Goal: Navigation & Orientation: Go to known website

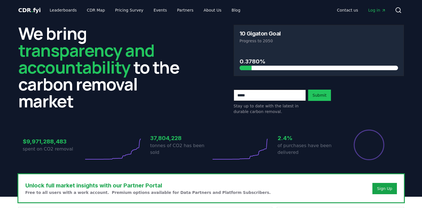
click at [374, 9] on span "Log in" at bounding box center [376, 10] width 17 height 6
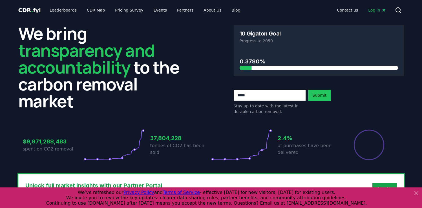
click at [287, 196] on span "We invite you to review the key updates: clearer data-sharing rules, partner be…" at bounding box center [206, 197] width 281 height 5
click at [417, 193] on icon at bounding box center [416, 192] width 3 height 3
click at [379, 11] on span "Log in" at bounding box center [376, 10] width 17 height 6
